Goal: Transaction & Acquisition: Purchase product/service

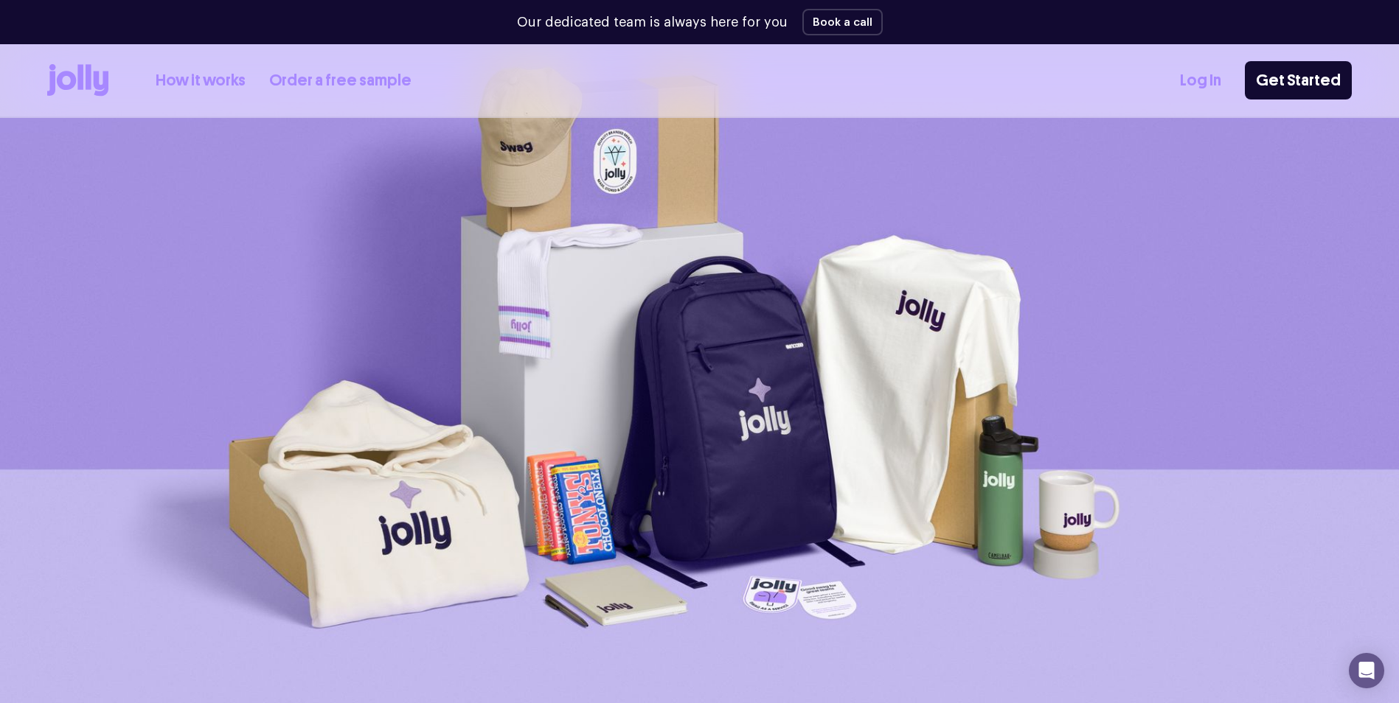
scroll to position [2, 0]
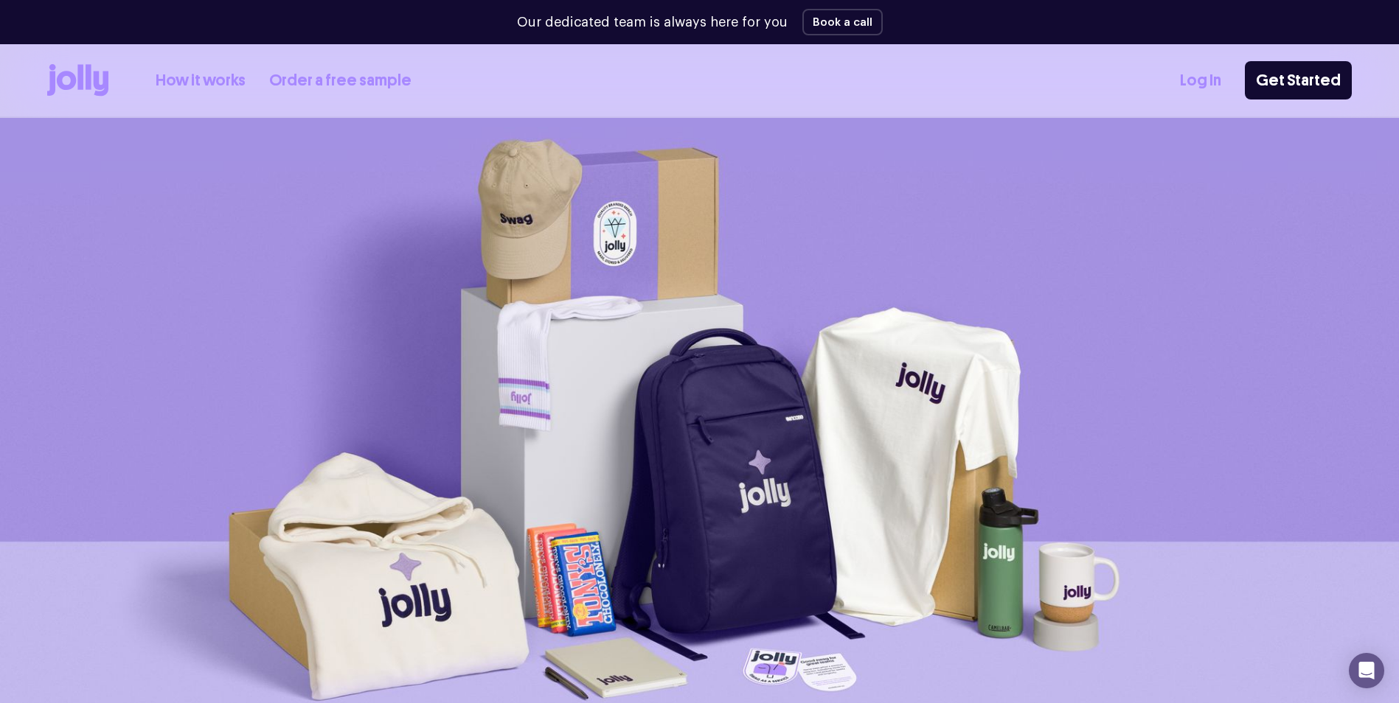
click at [313, 75] on link "Order a free sample" at bounding box center [340, 81] width 142 height 24
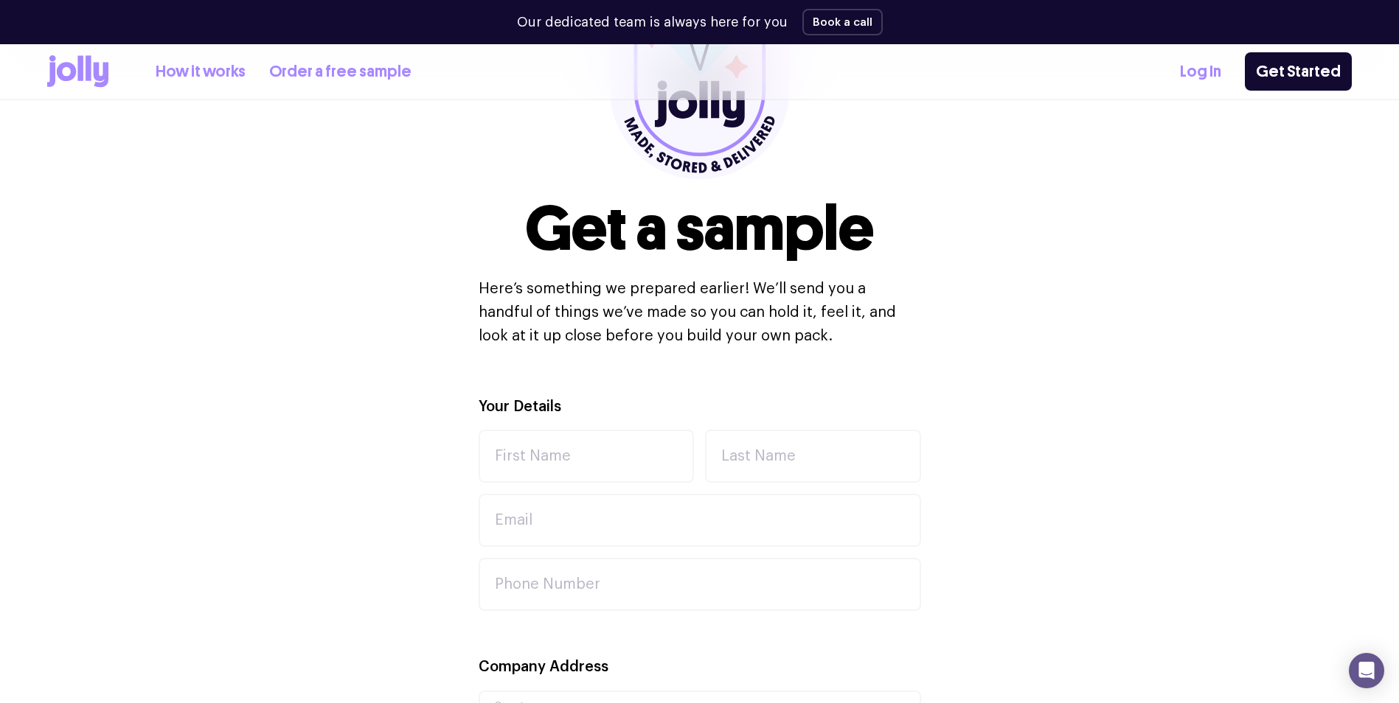
scroll to position [221, 0]
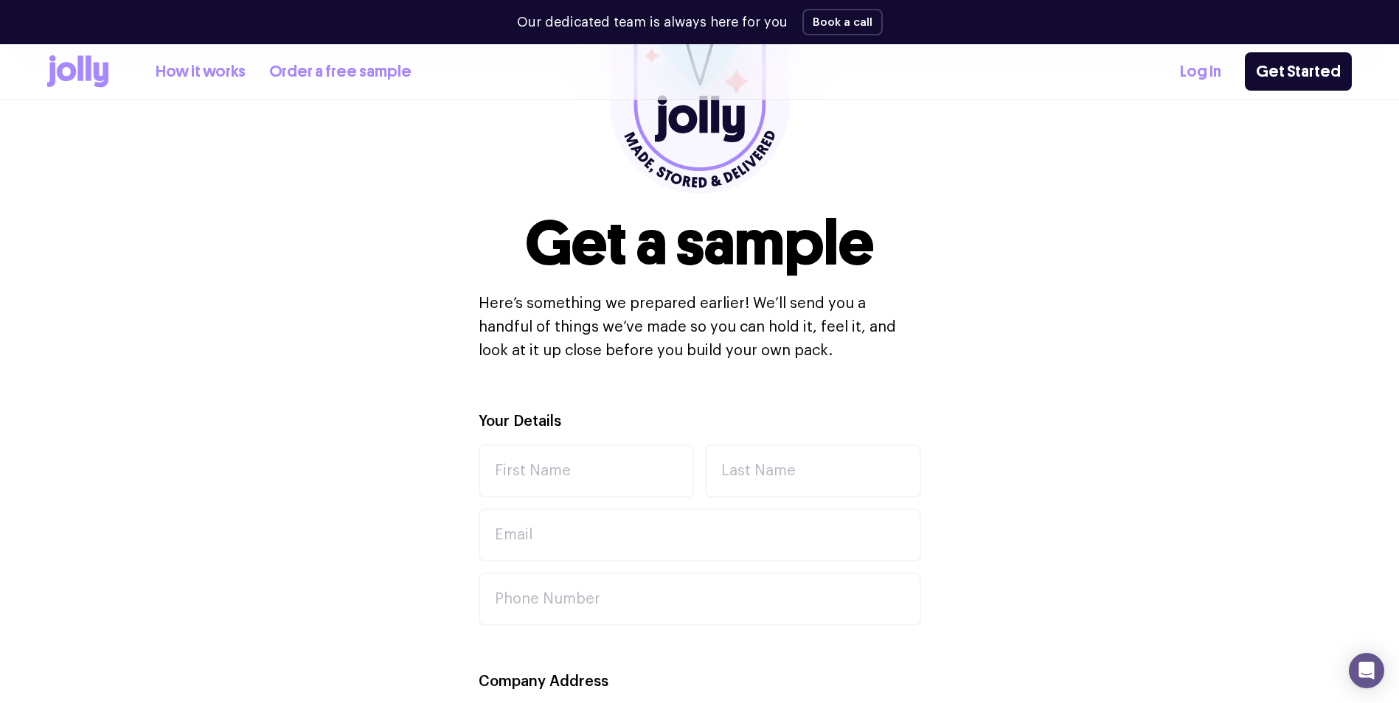
click at [211, 74] on link "How it works" at bounding box center [201, 72] width 90 height 24
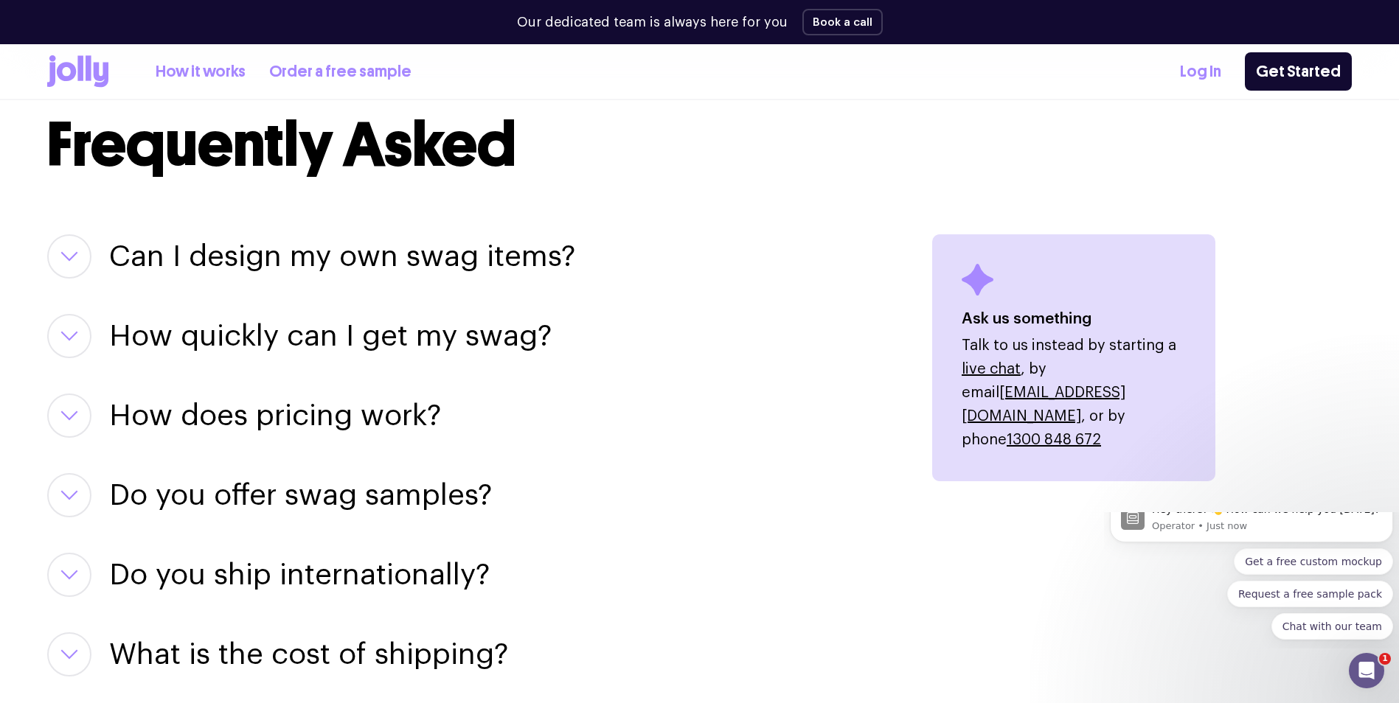
scroll to position [1769, 0]
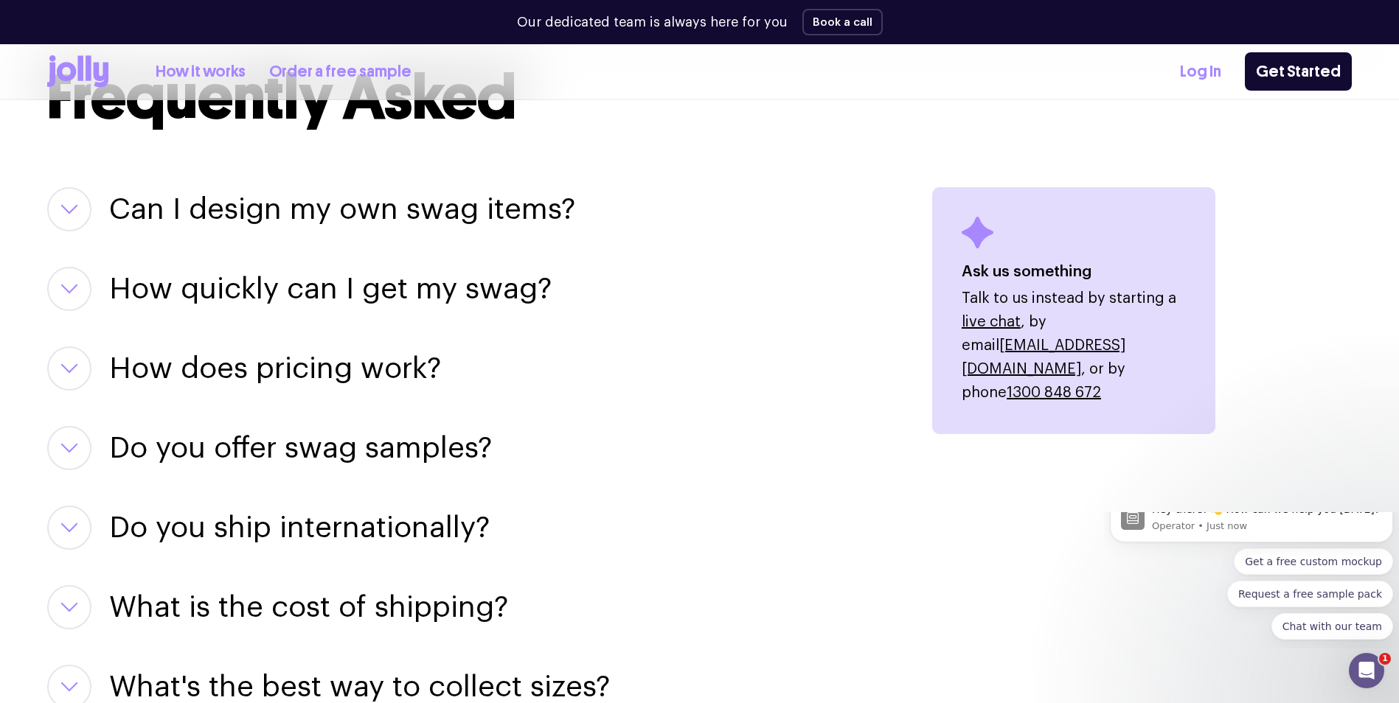
click at [60, 208] on button "button" at bounding box center [69, 209] width 44 height 44
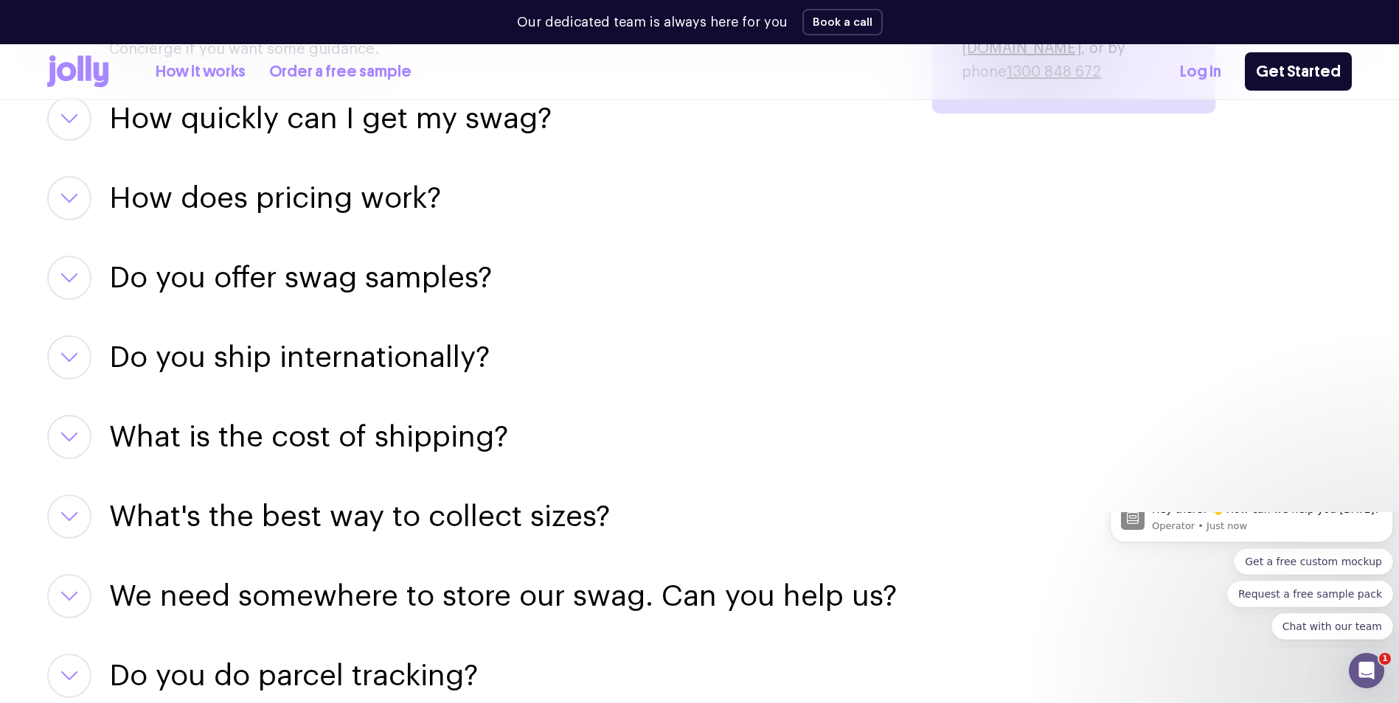
scroll to position [2064, 0]
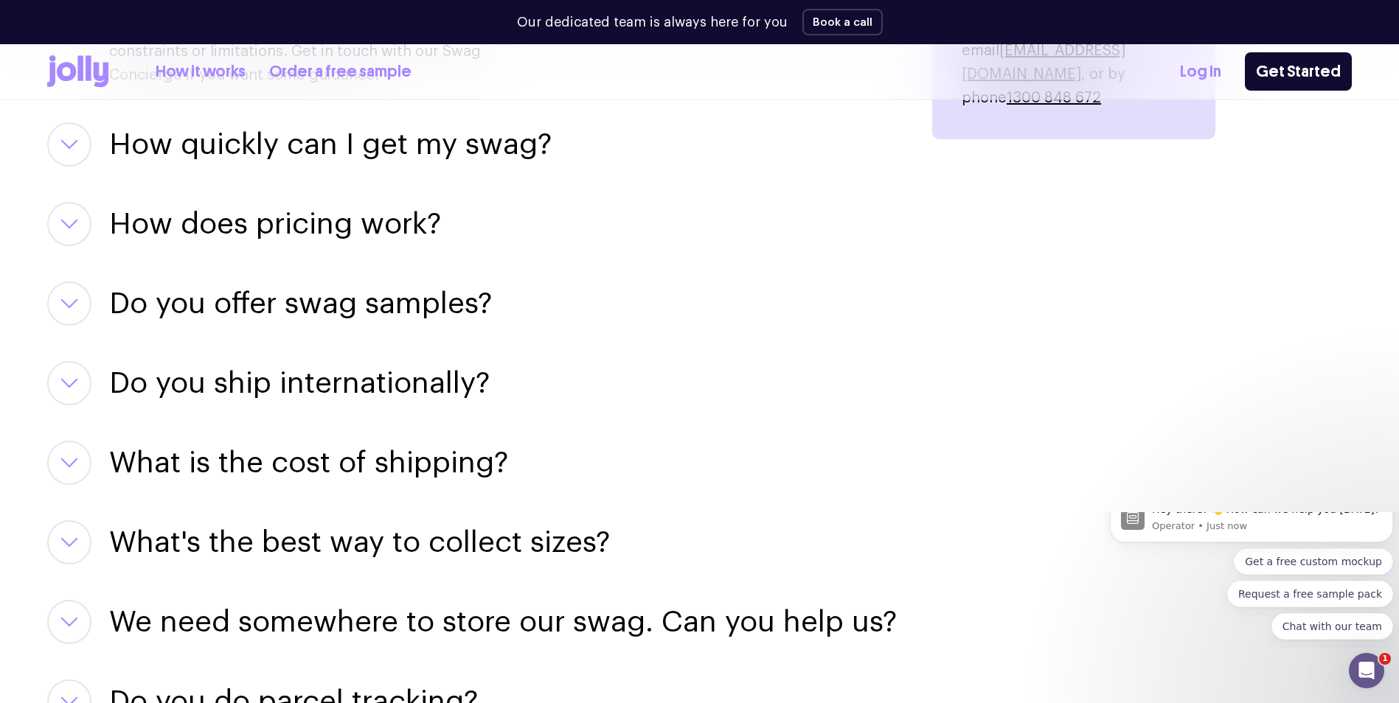
click at [83, 142] on button "button" at bounding box center [69, 144] width 44 height 44
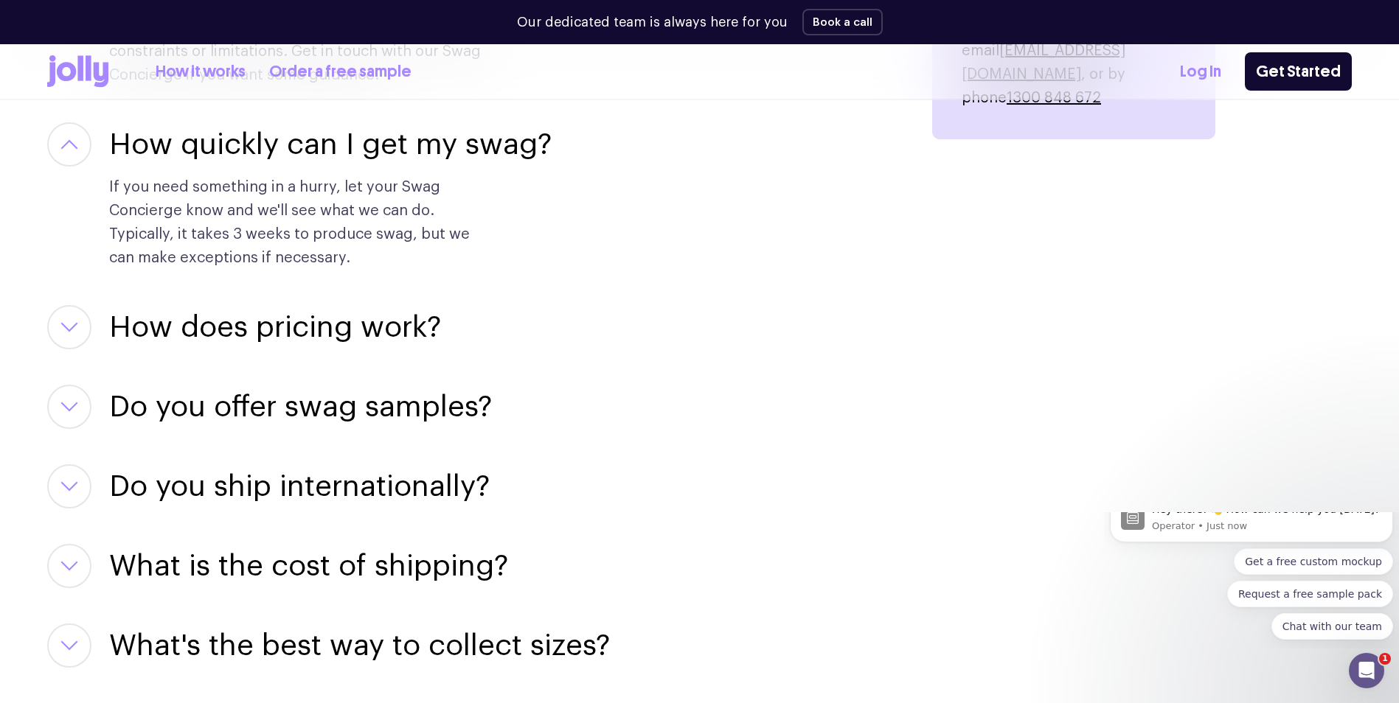
click at [94, 327] on div "How does pricing work? We keep things simple! You pay for the swag items you se…" at bounding box center [471, 327] width 849 height 44
click at [72, 330] on icon "button" at bounding box center [69, 327] width 18 height 10
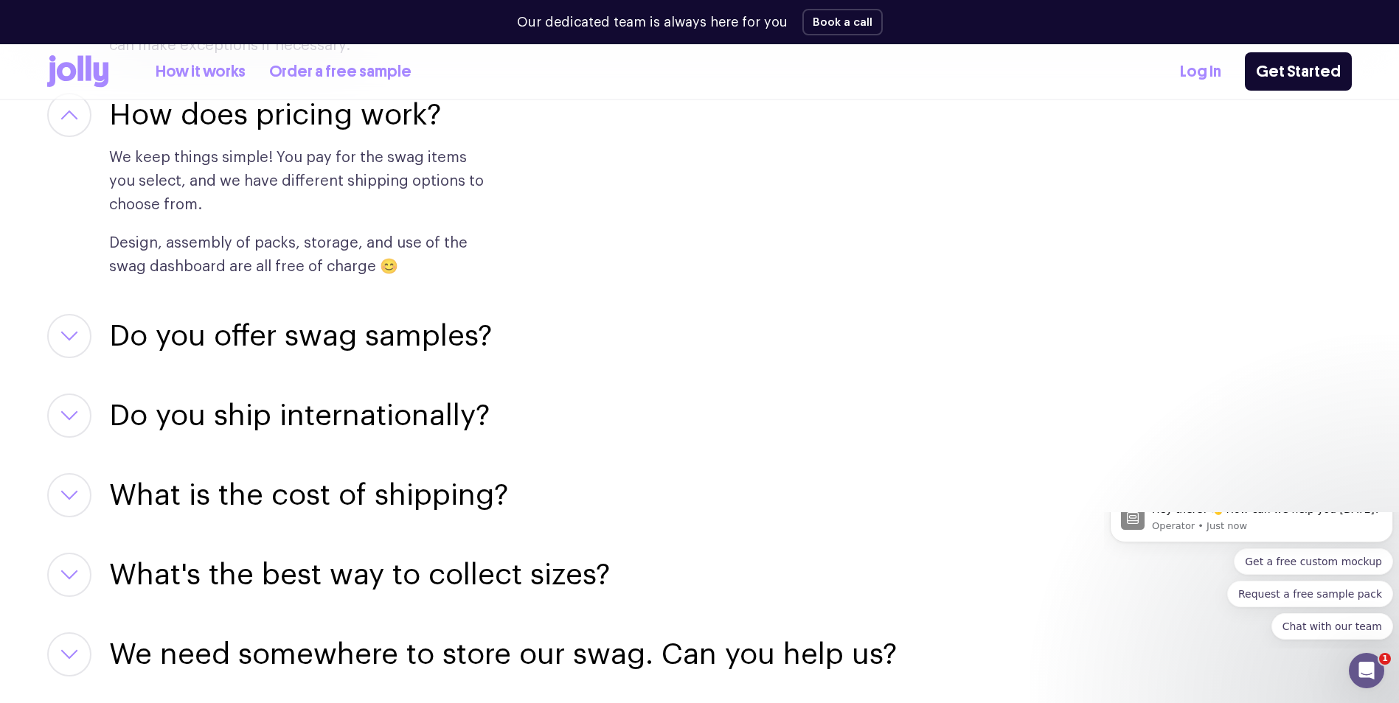
scroll to position [2286, 0]
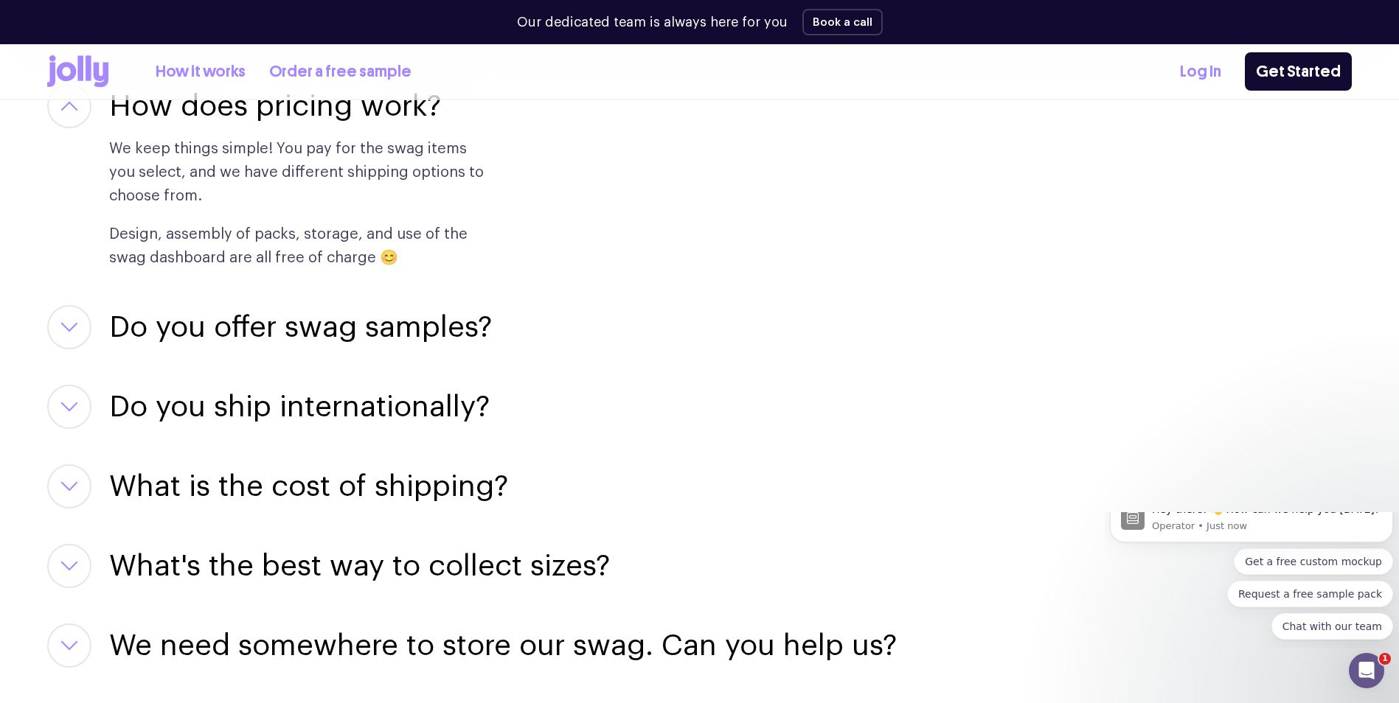
click at [104, 328] on div "Do you offer swag samples? They say the proof is in the pudding… we offer sampl…" at bounding box center [471, 327] width 849 height 44
click at [85, 328] on button "button" at bounding box center [69, 327] width 44 height 44
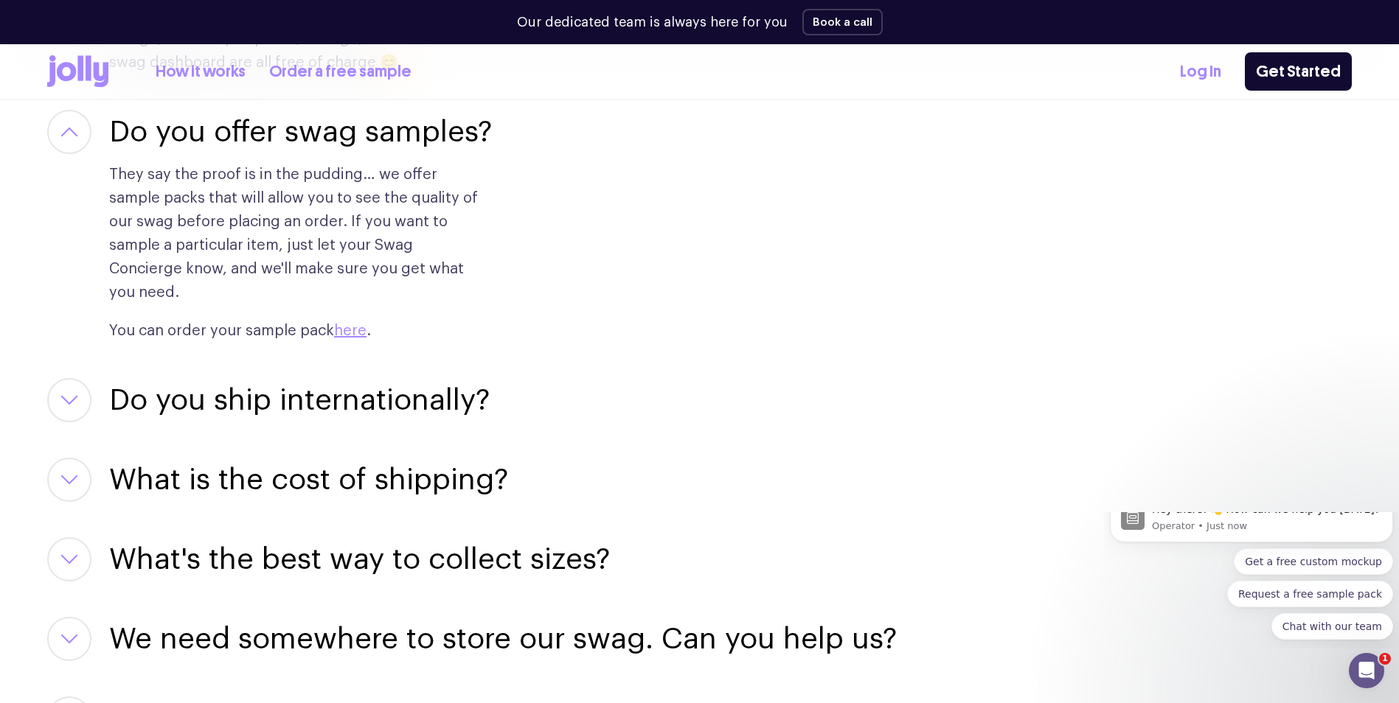
scroll to position [2507, 0]
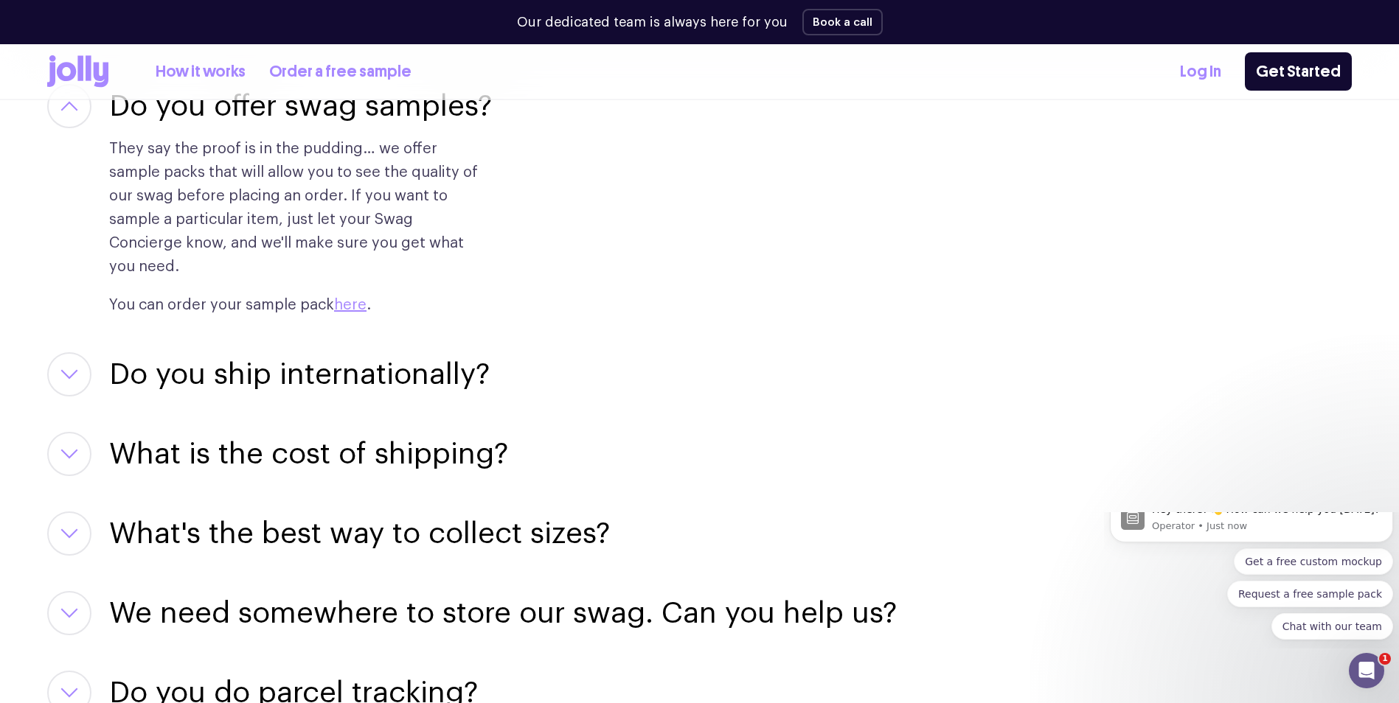
click at [64, 358] on button "button" at bounding box center [69, 374] width 44 height 44
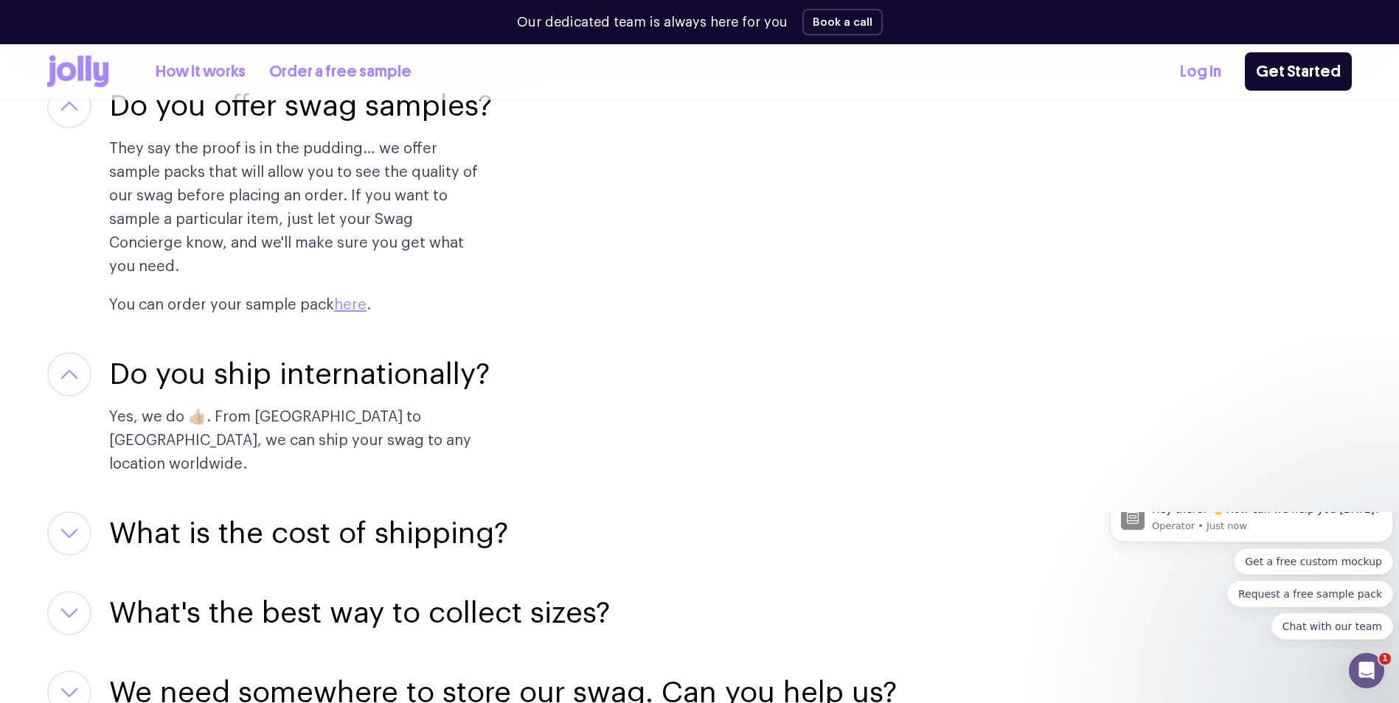
click at [63, 358] on button "button" at bounding box center [69, 374] width 44 height 44
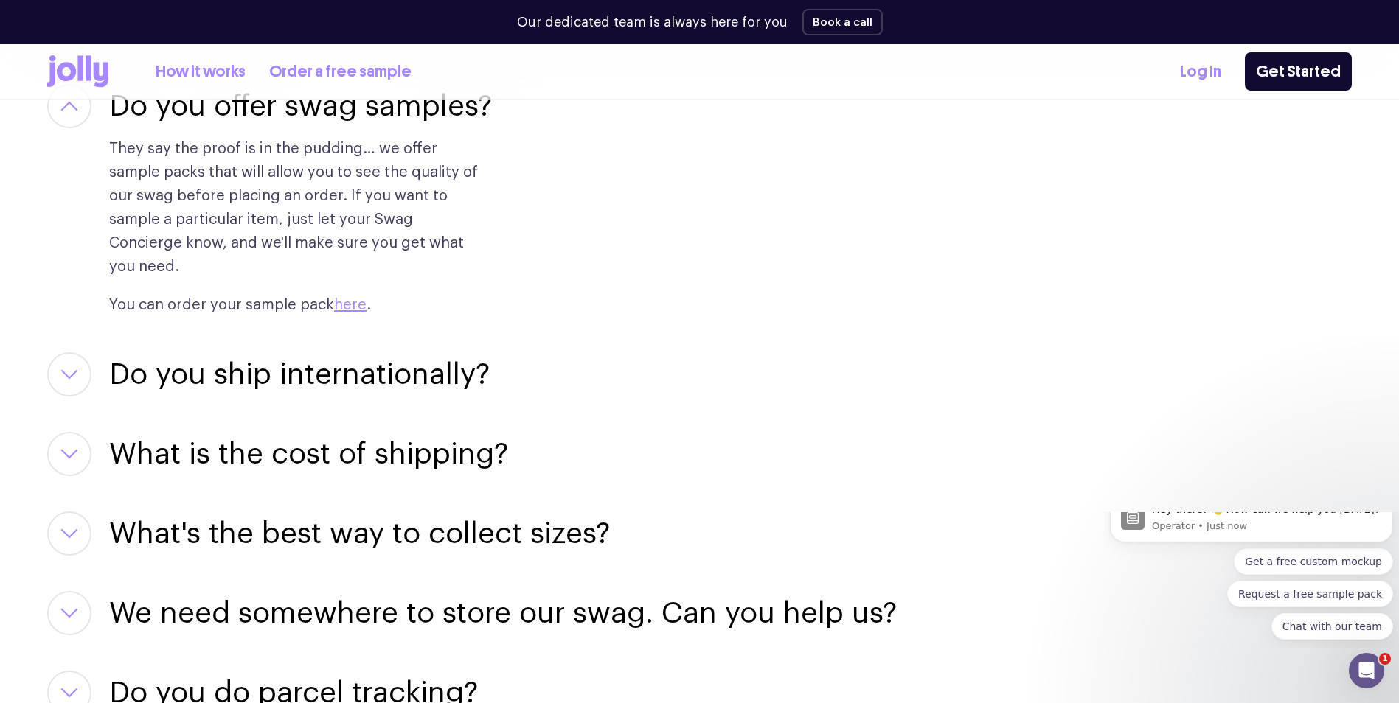
click at [70, 432] on button "button" at bounding box center [69, 454] width 44 height 44
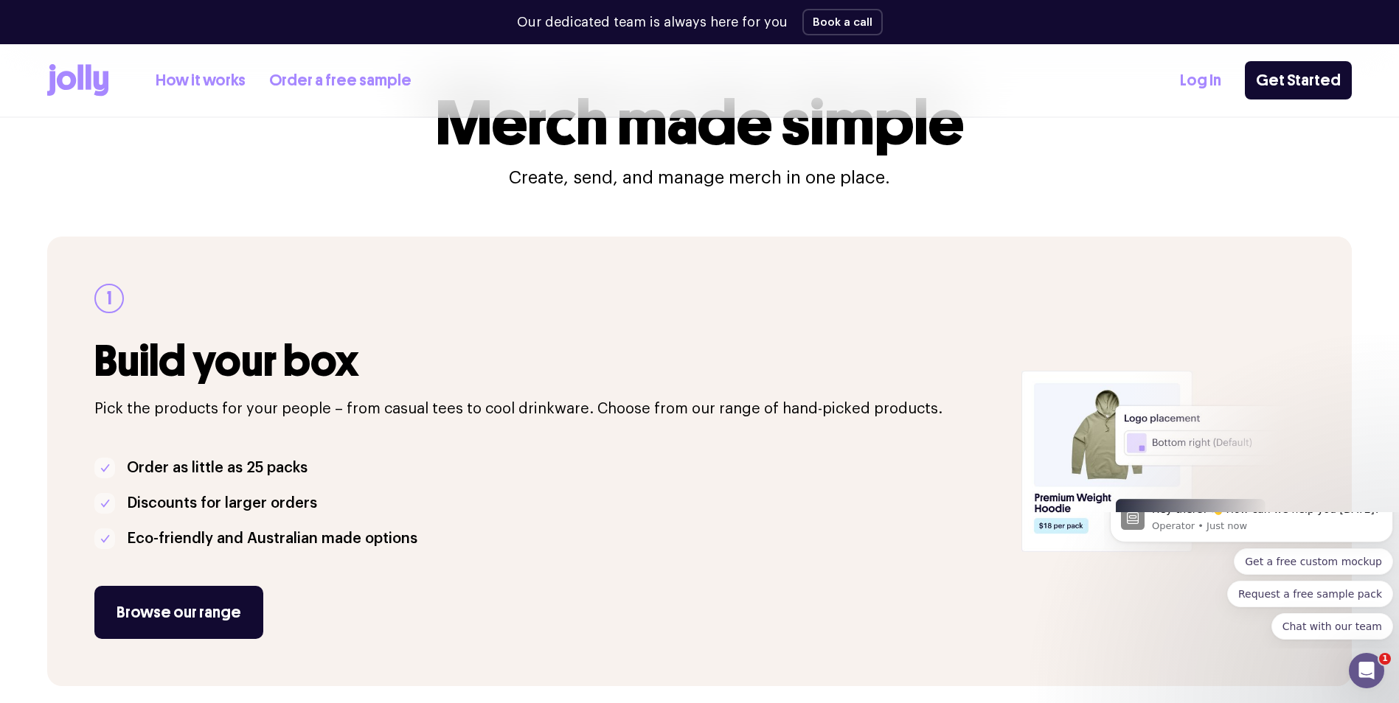
scroll to position [74, 0]
click at [171, 610] on link "Browse our range" at bounding box center [178, 611] width 169 height 53
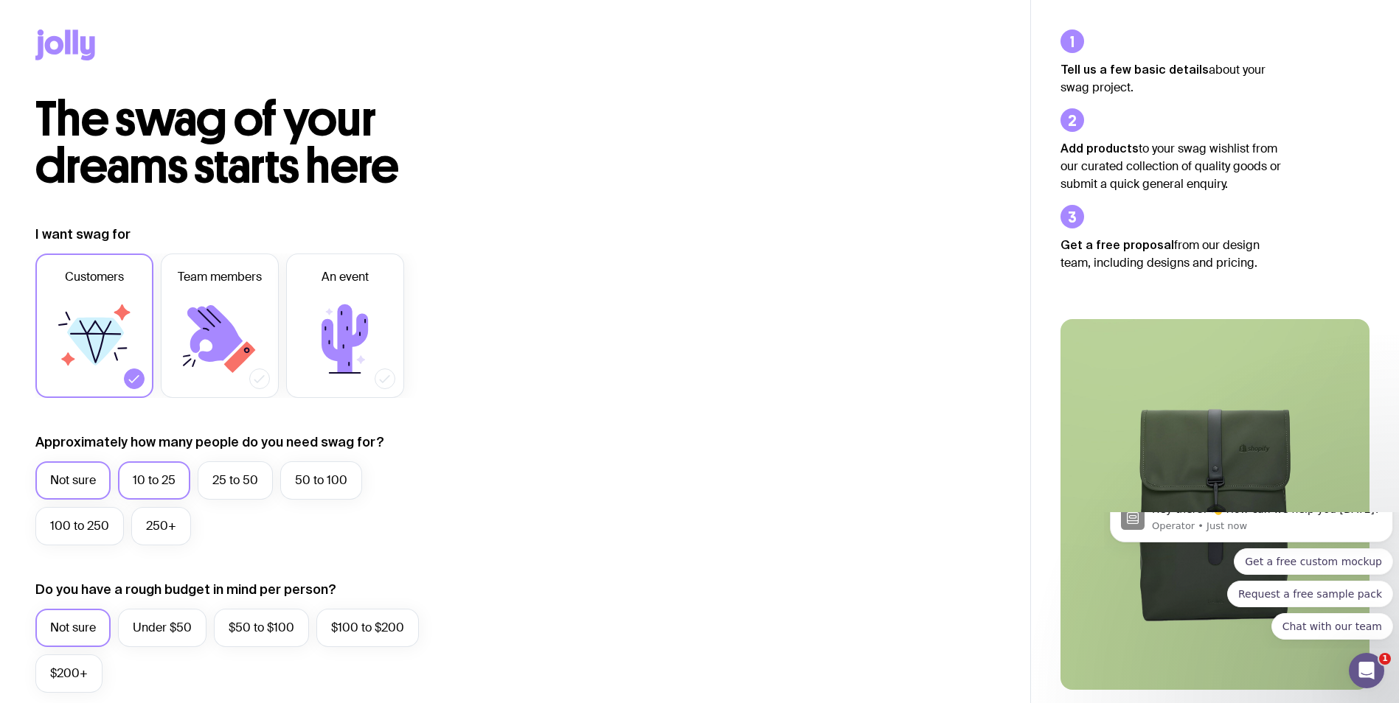
click at [164, 473] on label "10 to 25" at bounding box center [154, 481] width 72 height 38
click at [0, 0] on input "10 to 25" at bounding box center [0, 0] width 0 height 0
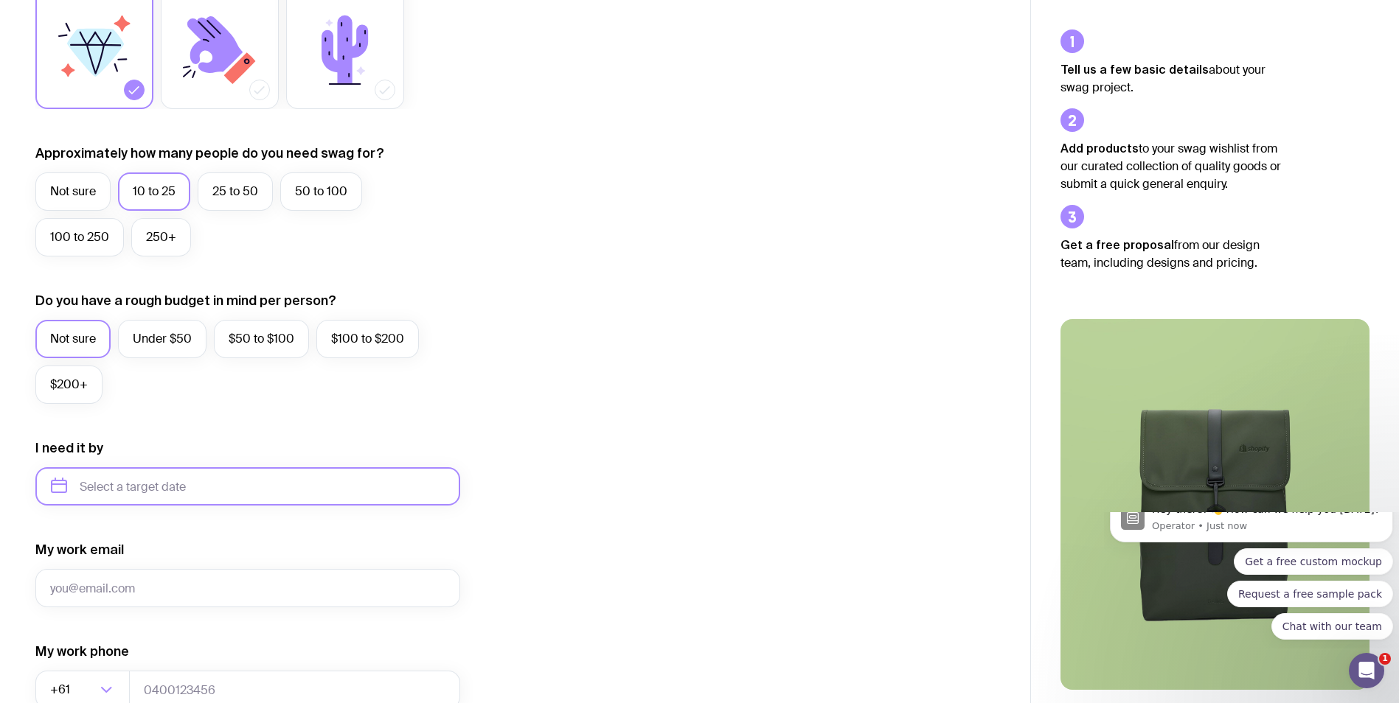
scroll to position [295, 0]
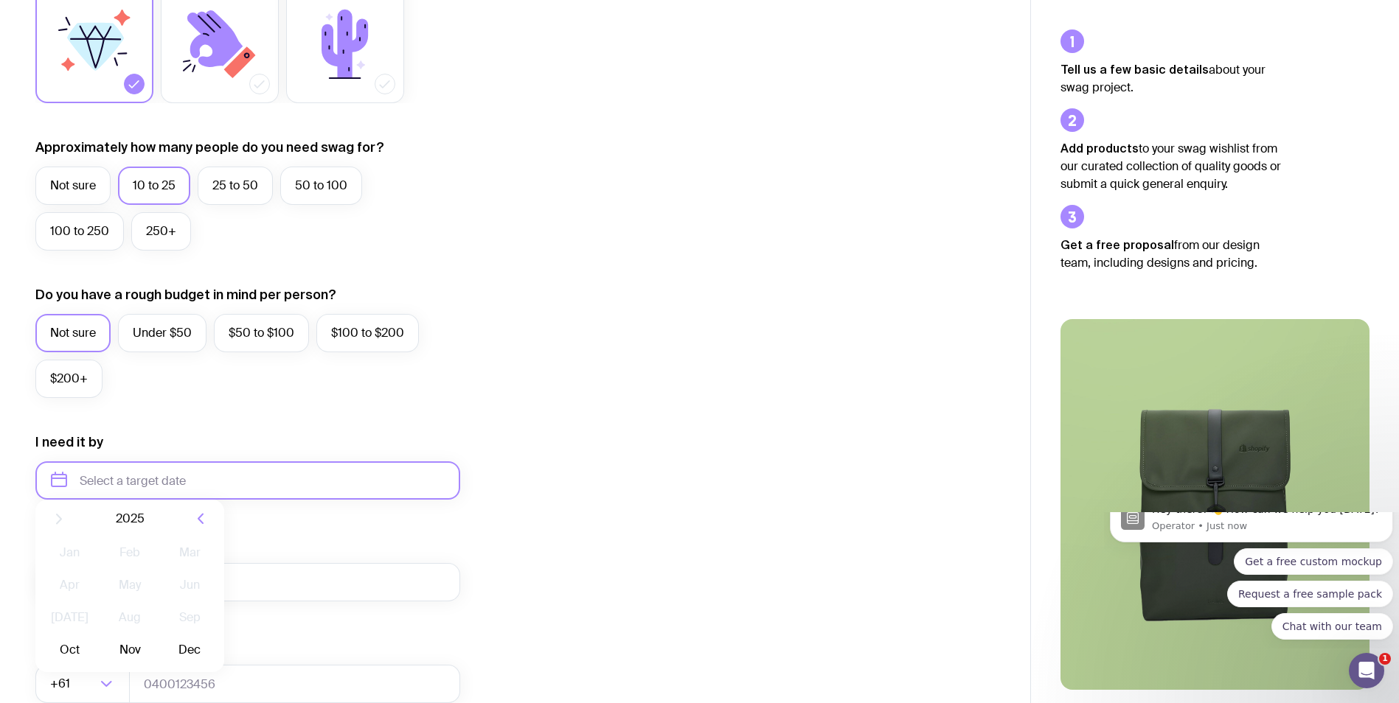
click at [186, 484] on input "text" at bounding box center [247, 481] width 425 height 38
click at [189, 669] on button "Dec" at bounding box center [190, 661] width 54 height 29
type input "[DATE]"
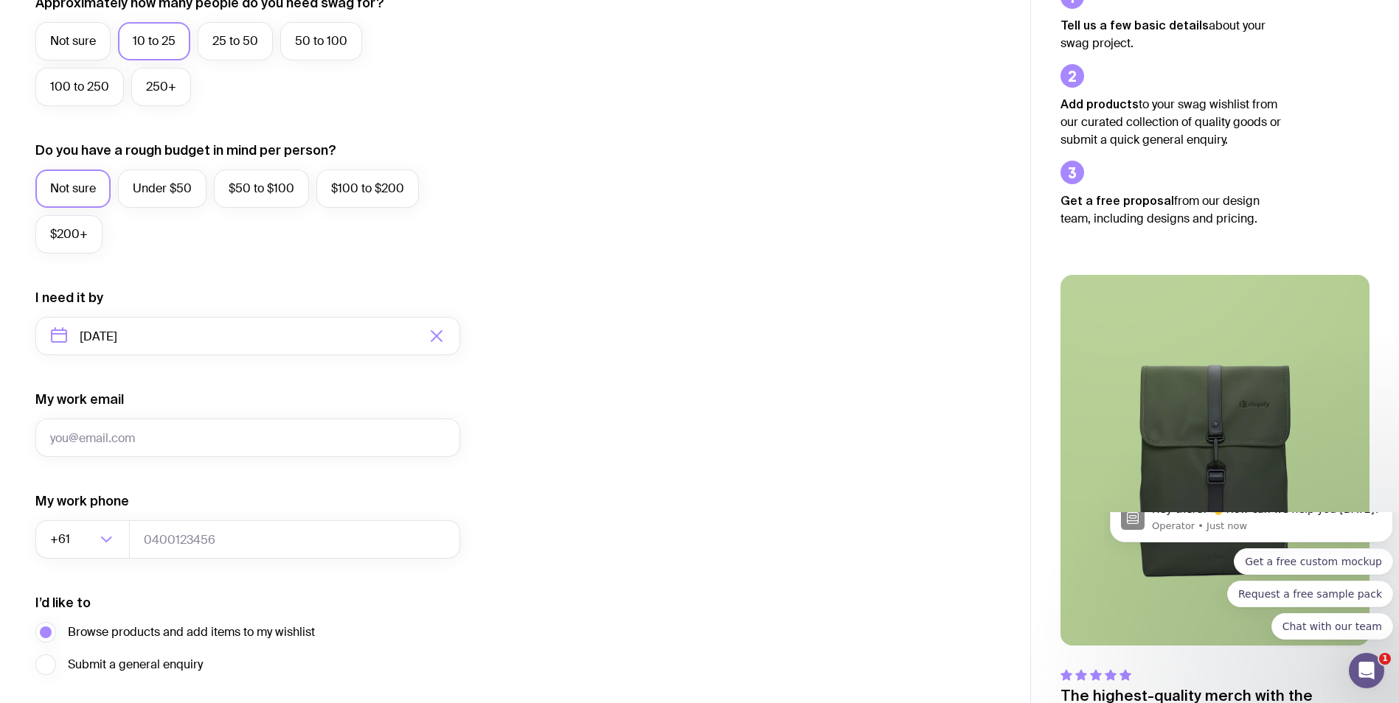
scroll to position [442, 0]
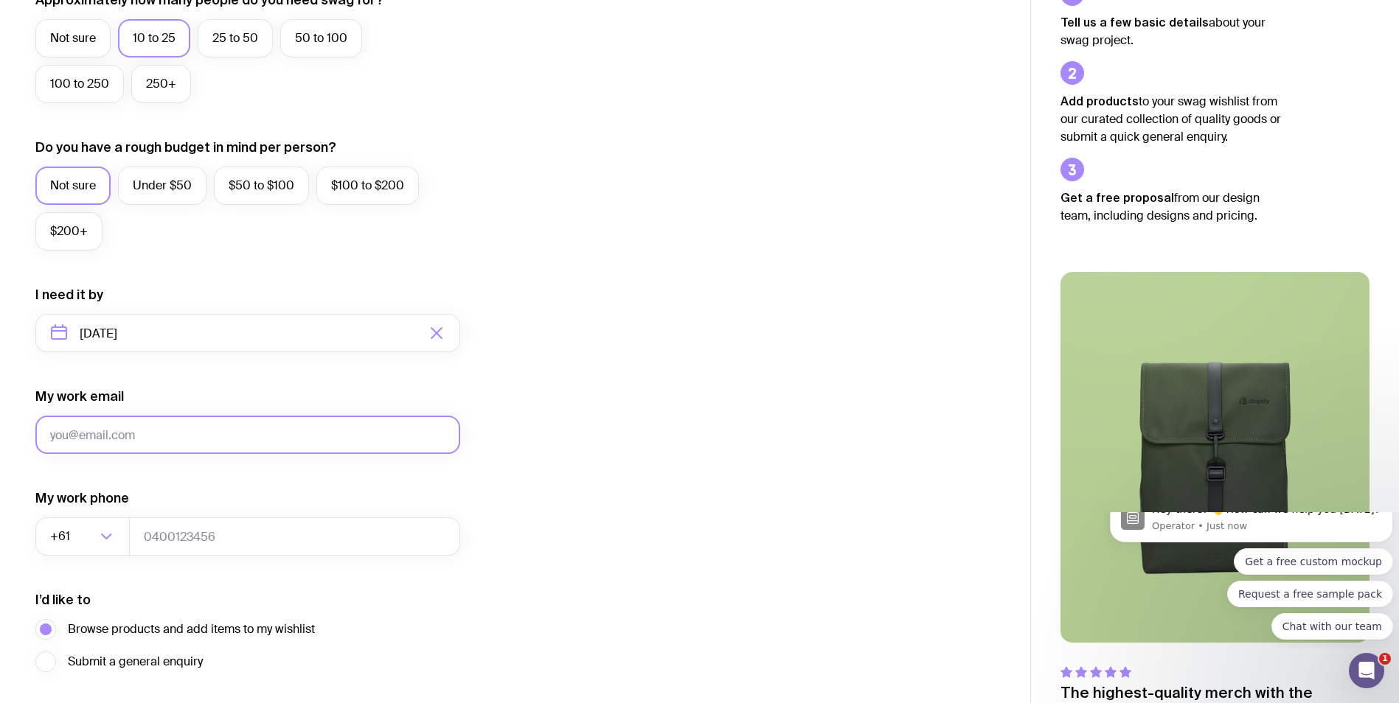
click at [193, 435] on input "My work email" at bounding box center [247, 435] width 425 height 38
type input "[EMAIL_ADDRESS][DOMAIN_NAME]"
click at [173, 536] on input "tel" at bounding box center [294, 537] width 331 height 38
type input "0402778997"
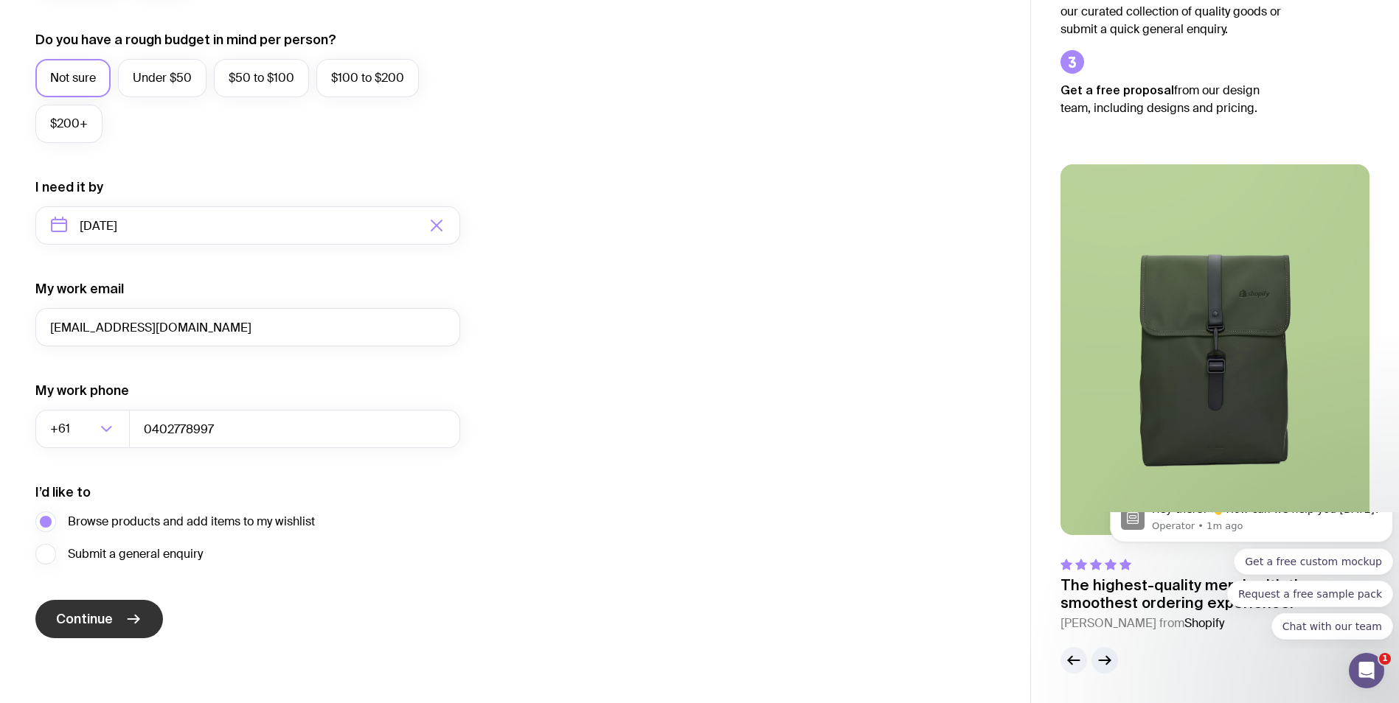
click at [79, 613] on span "Continue" at bounding box center [84, 619] width 57 height 18
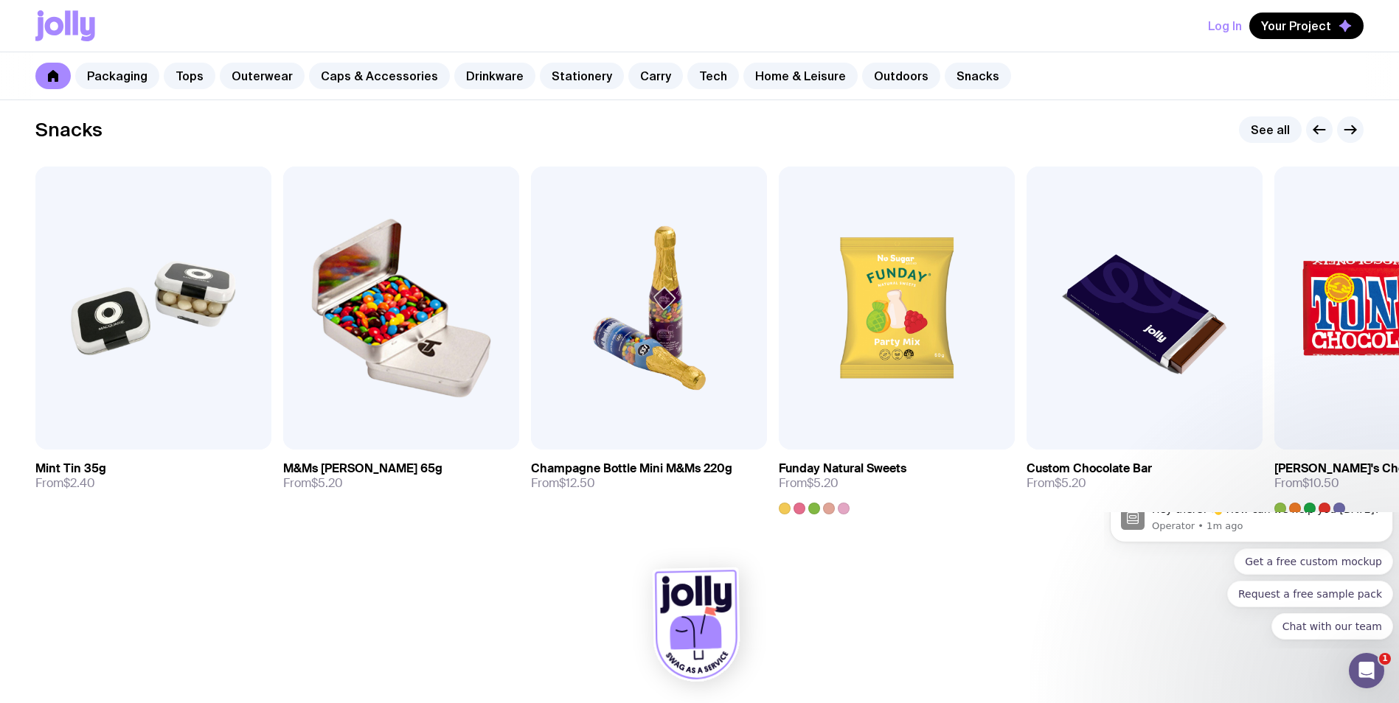
scroll to position [5055, 0]
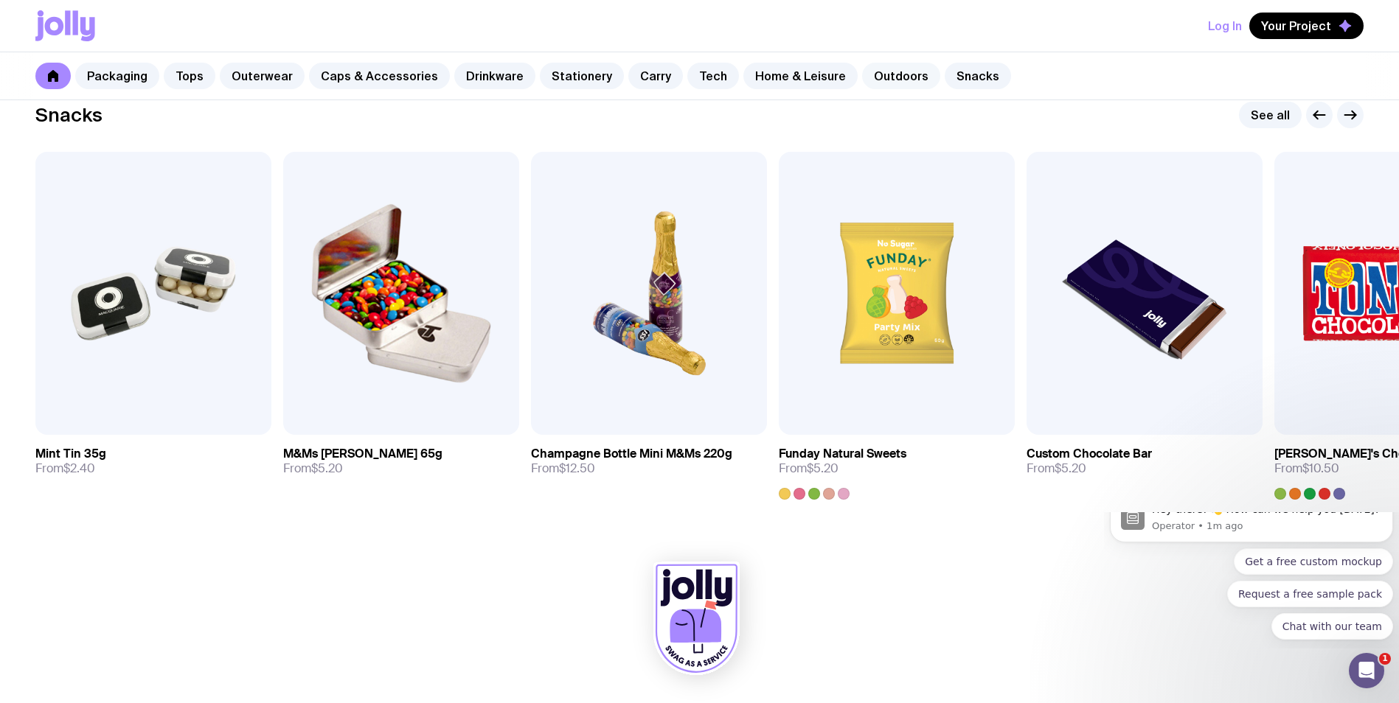
click at [862, 74] on link "Outdoors" at bounding box center [901, 76] width 78 height 27
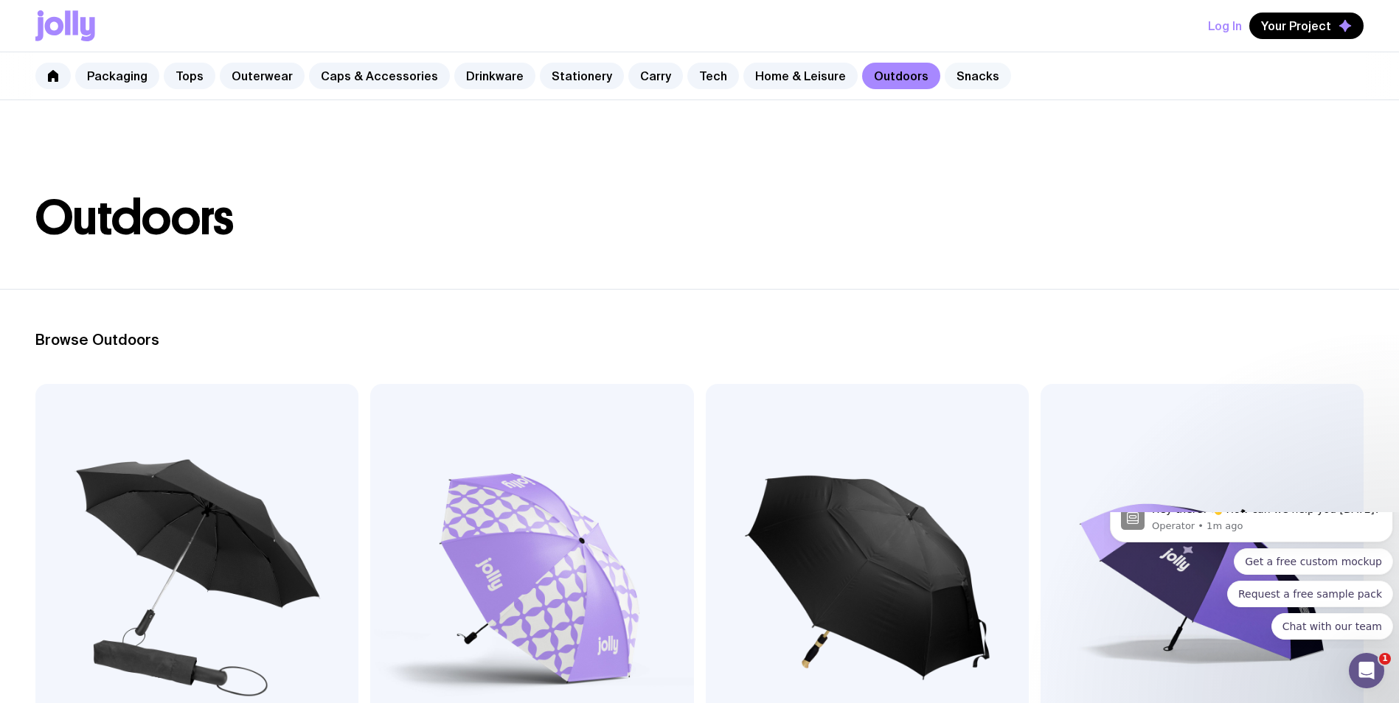
click at [944, 77] on link "Snacks" at bounding box center [977, 76] width 66 height 27
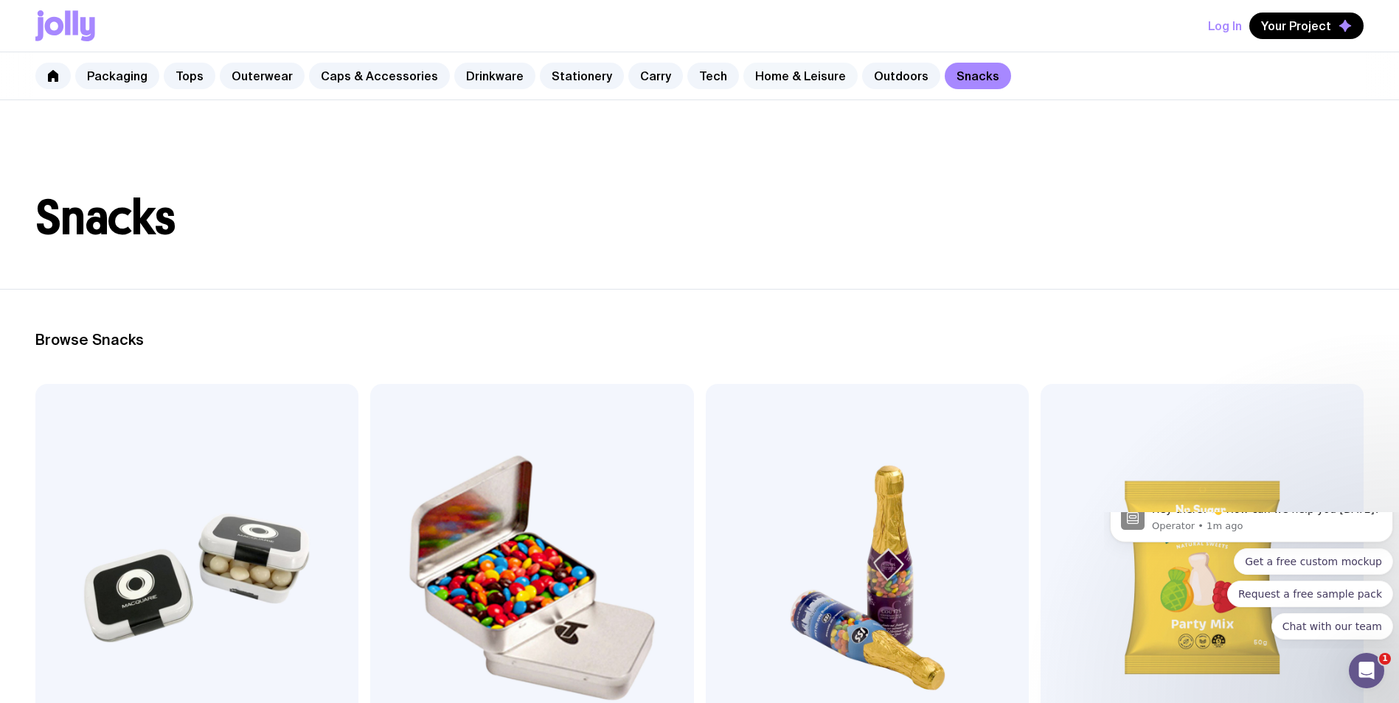
click at [770, 81] on link "Home & Leisure" at bounding box center [800, 76] width 114 height 27
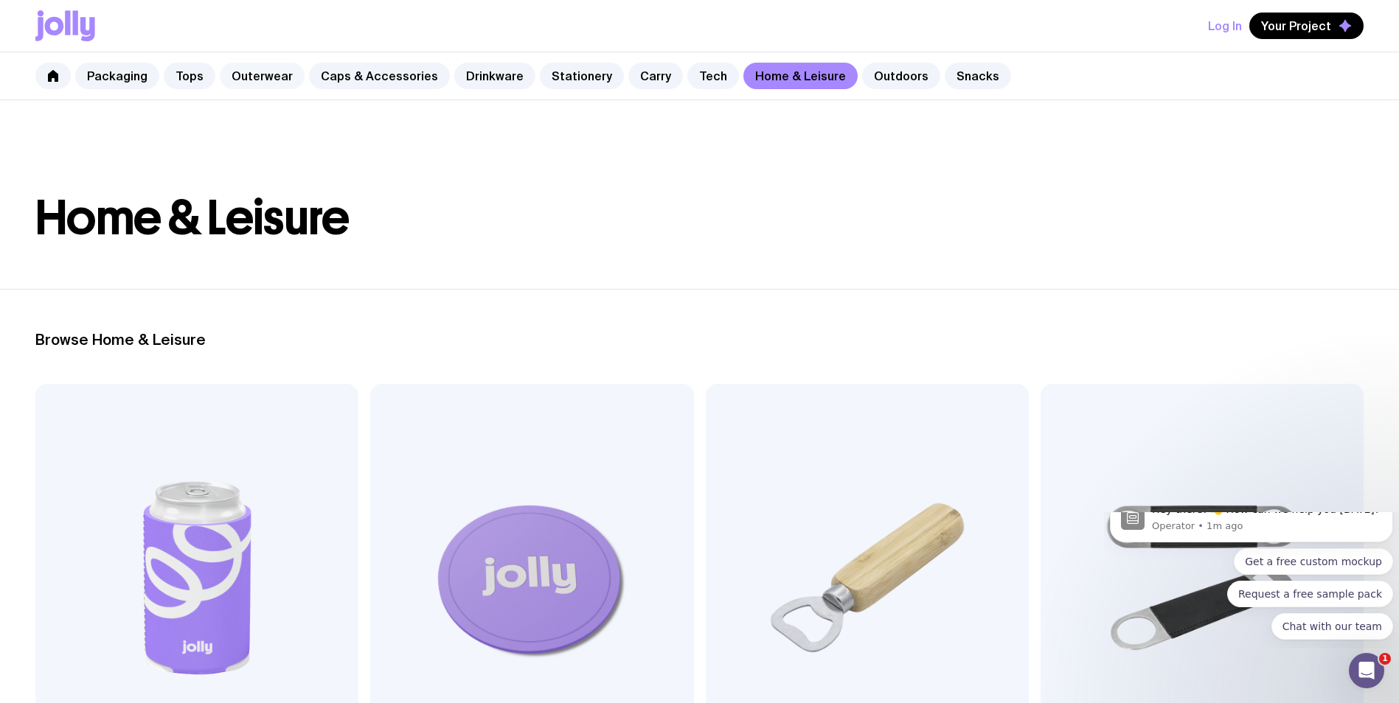
click at [242, 77] on link "Outerwear" at bounding box center [262, 76] width 85 height 27
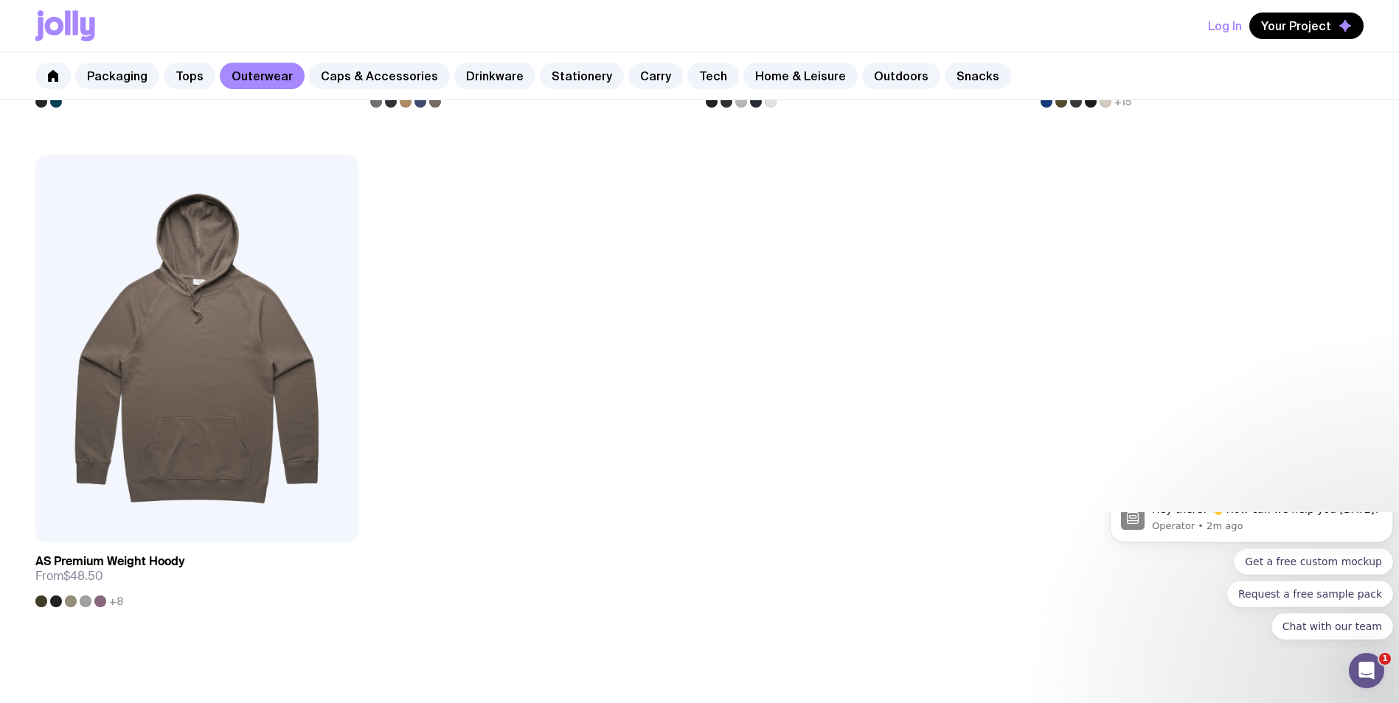
scroll to position [2286, 0]
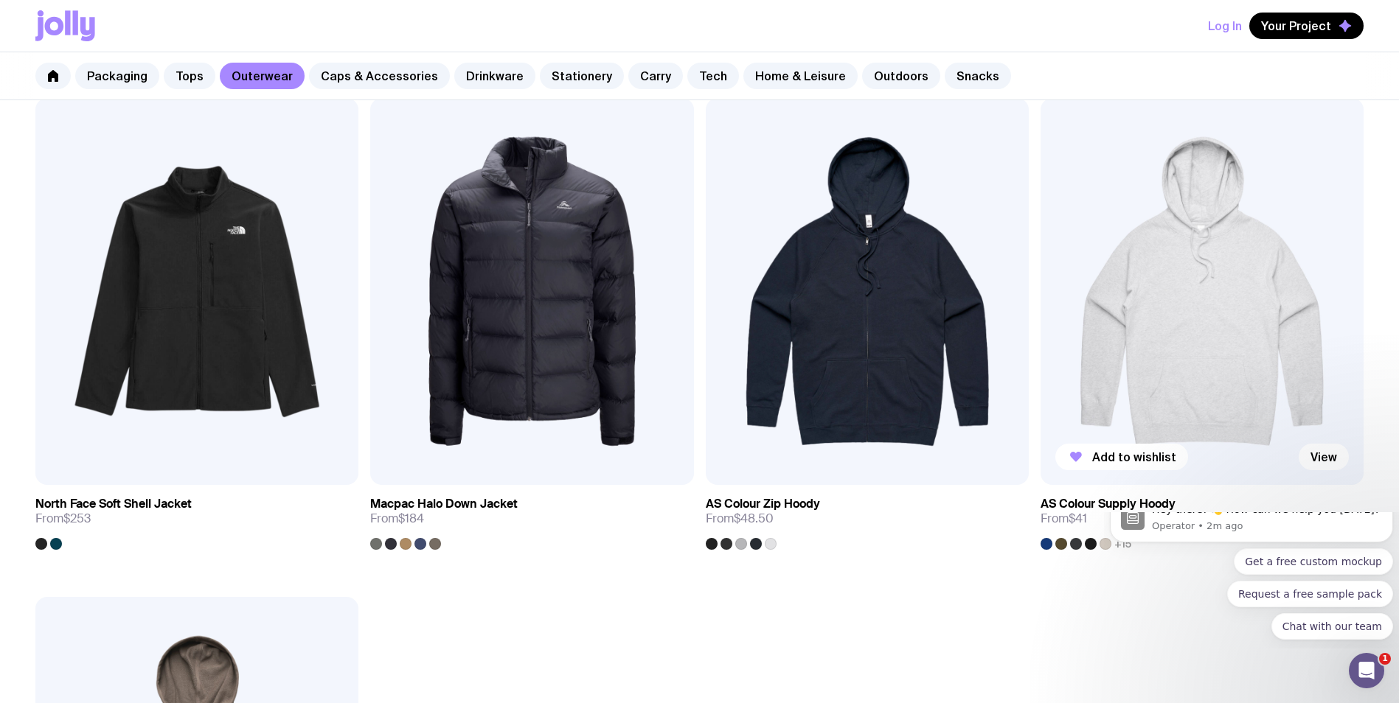
click at [1222, 335] on img at bounding box center [1201, 292] width 323 height 388
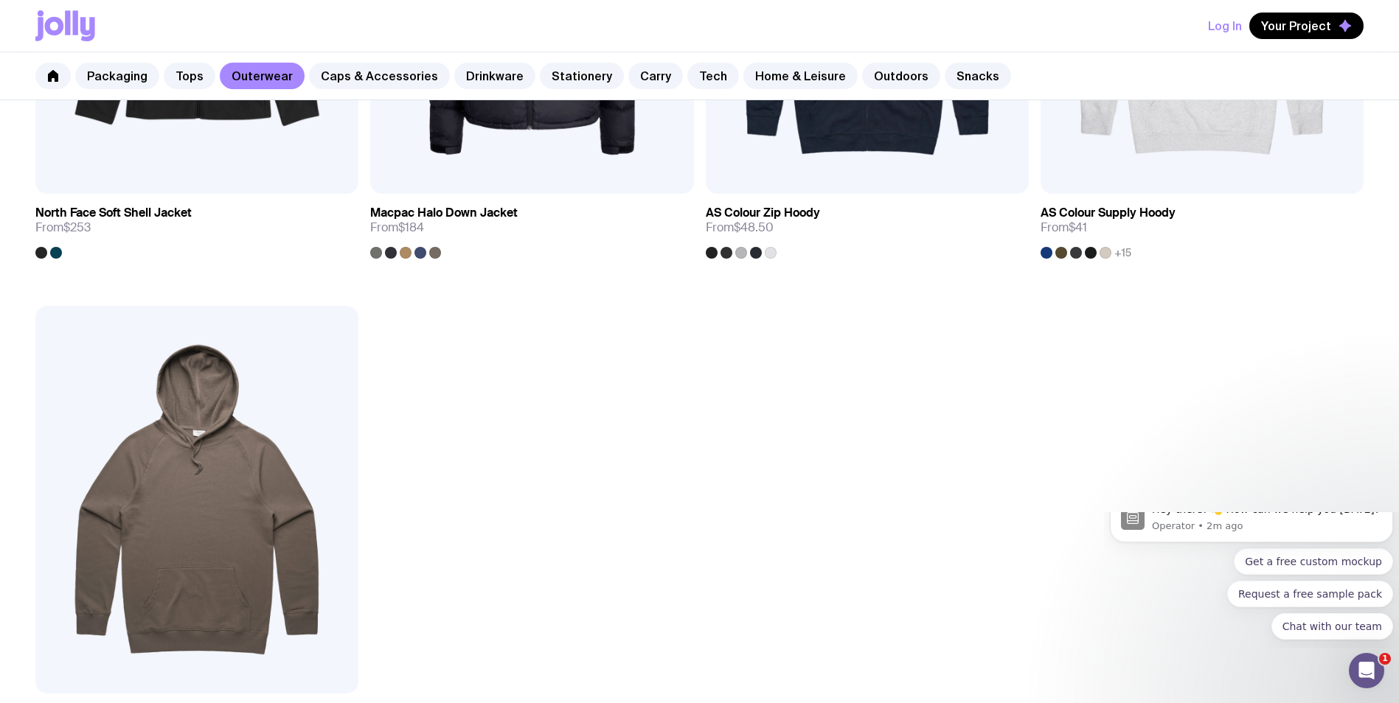
scroll to position [2730, 0]
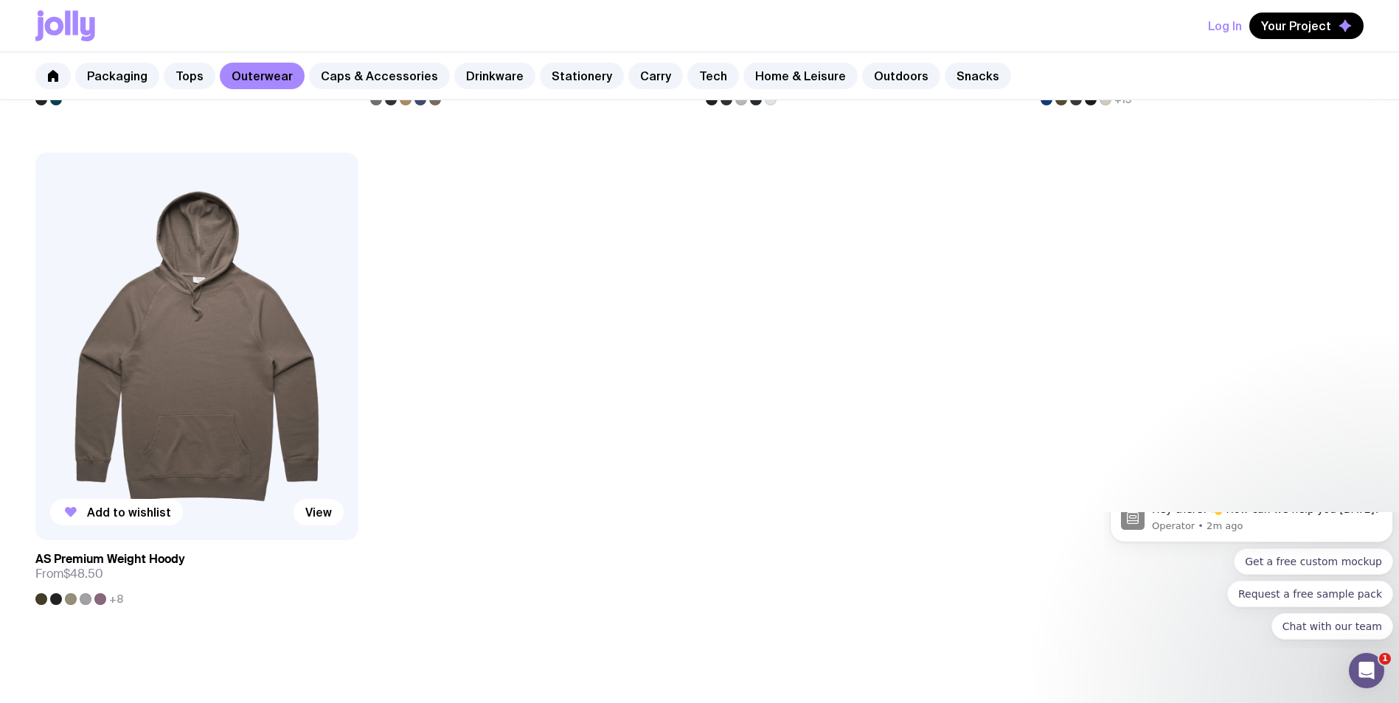
click at [182, 408] on img at bounding box center [196, 347] width 323 height 388
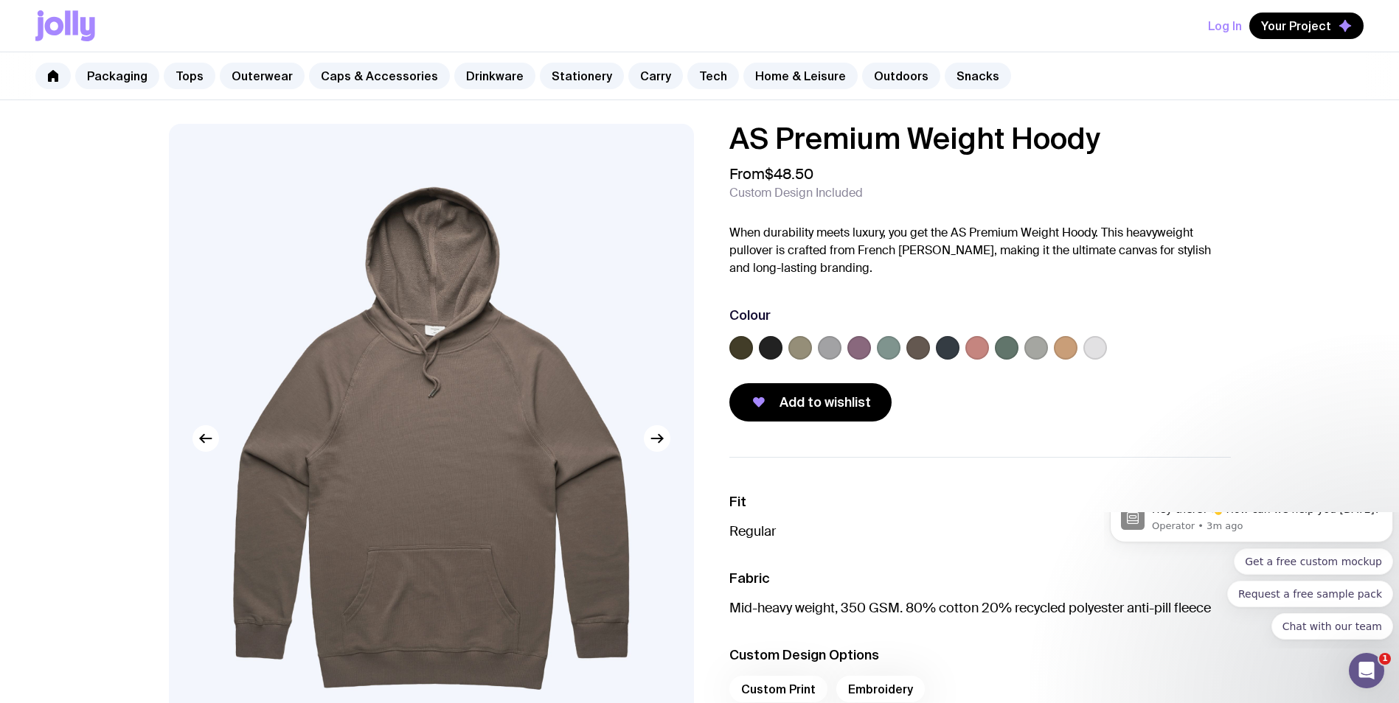
click at [887, 345] on label at bounding box center [889, 348] width 24 height 24
click at [0, 0] on input "radio" at bounding box center [0, 0] width 0 height 0
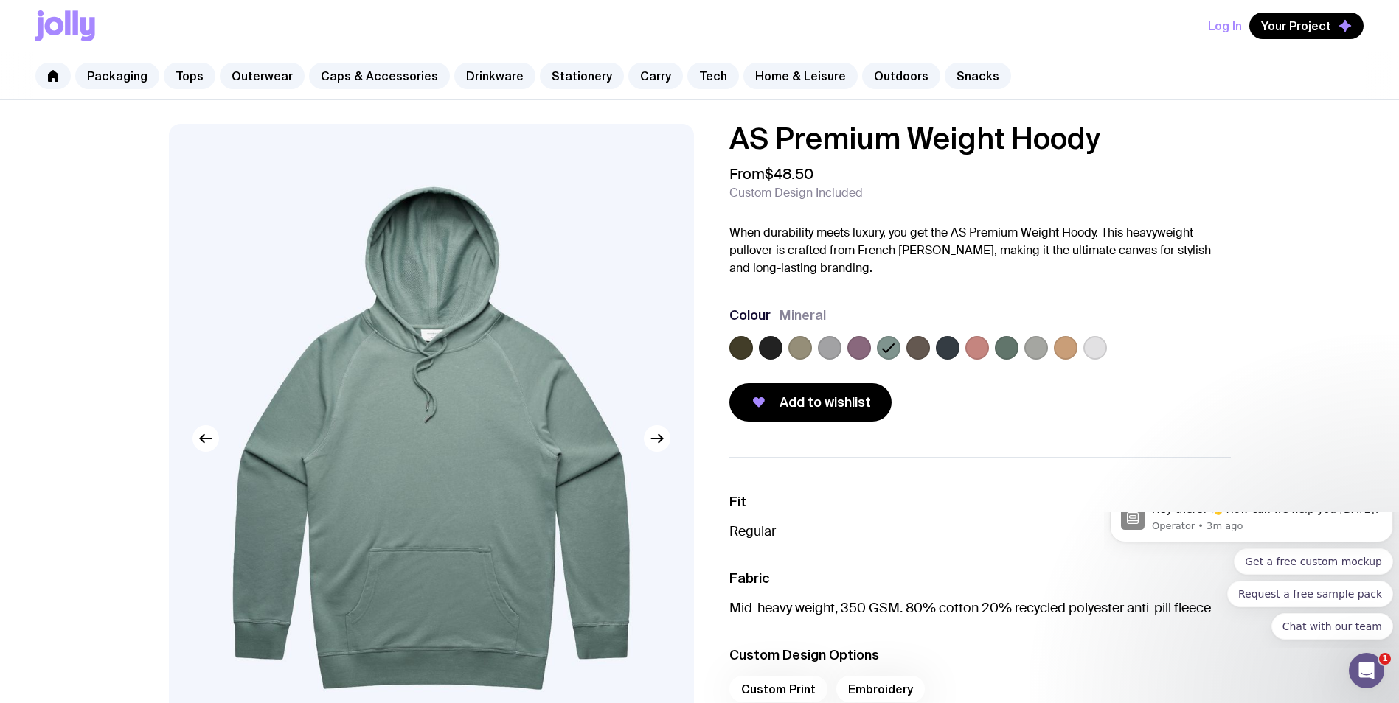
click at [1004, 344] on label at bounding box center [1007, 348] width 24 height 24
click at [0, 0] on input "radio" at bounding box center [0, 0] width 0 height 0
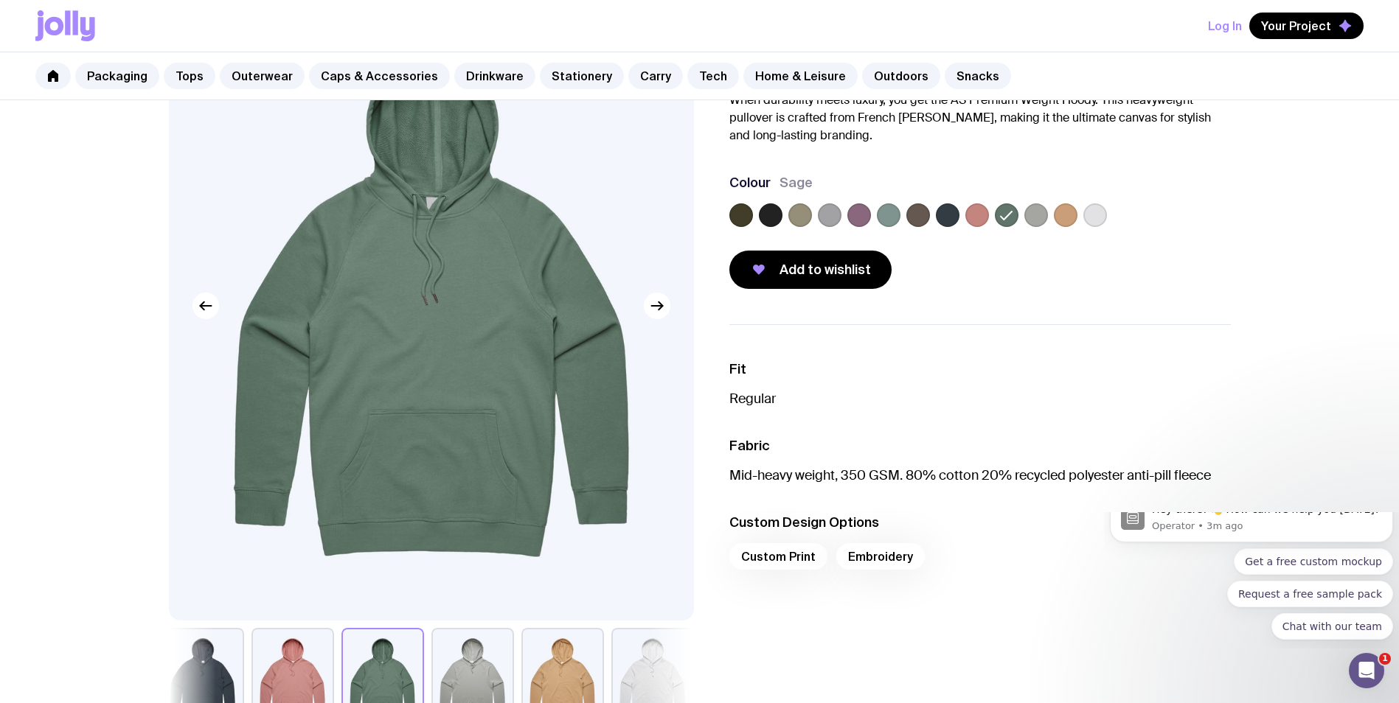
scroll to position [147, 0]
